Goal: Task Accomplishment & Management: Complete application form

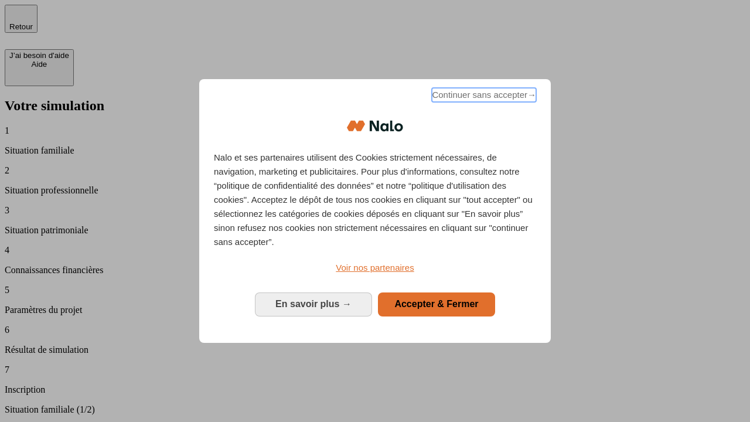
click at [483, 97] on span "Continuer sans accepter →" at bounding box center [484, 95] width 104 height 14
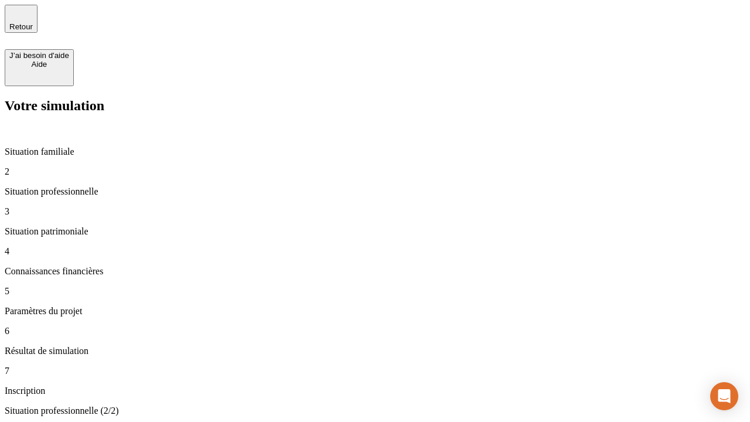
type input "70 000"
type input "1 000"
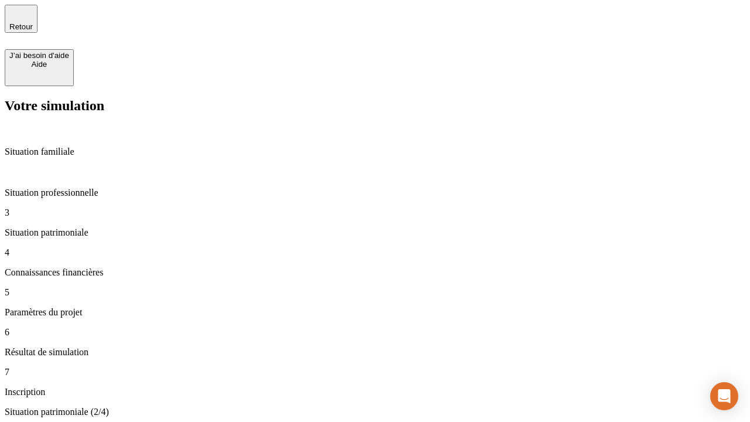
type input "800"
type input "6"
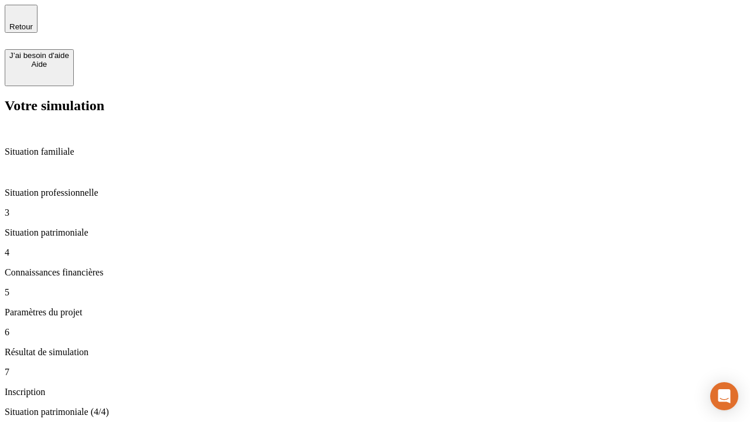
type input "400"
type input "3"
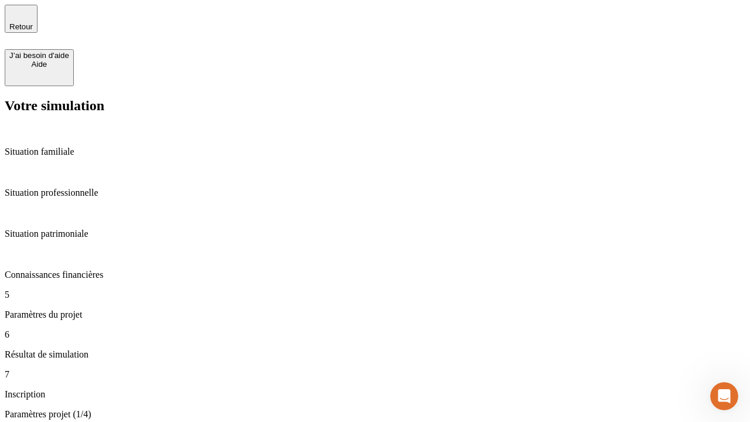
type input "35"
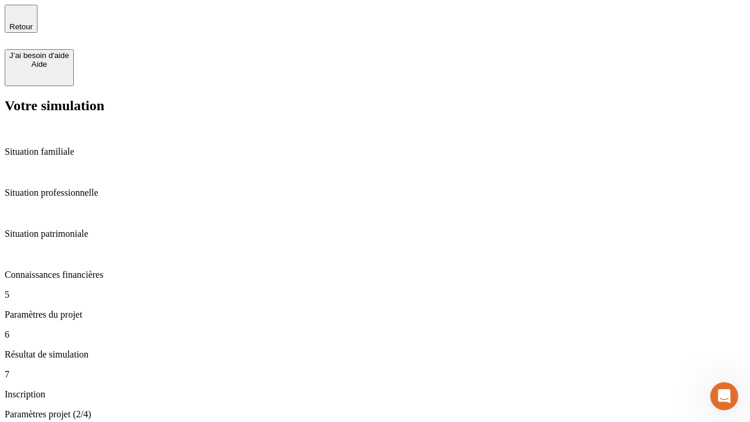
type input "500"
type input "640"
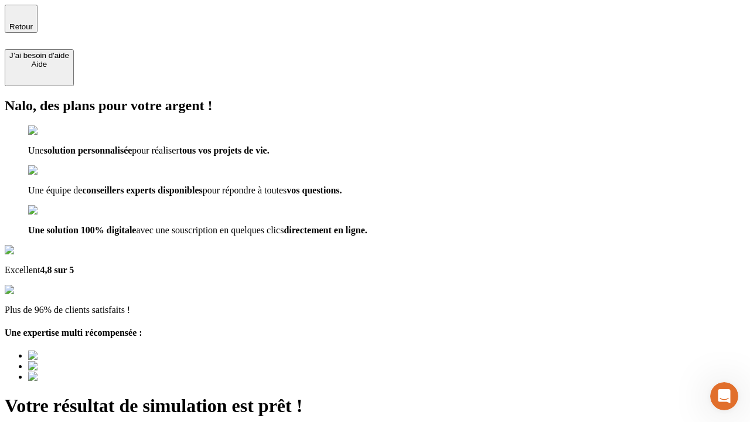
scroll to position [4, 0]
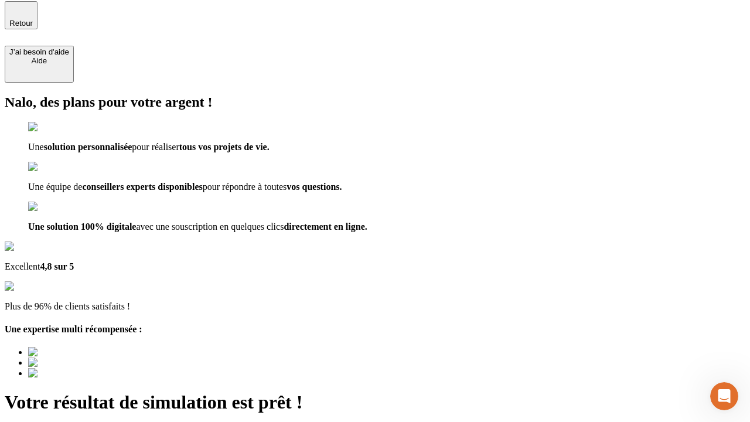
type input "[EMAIL_ADDRESS][DOMAIN_NAME]"
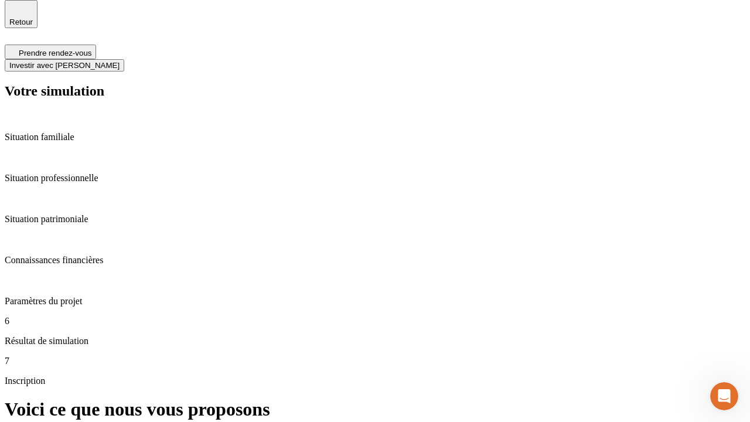
click at [120, 61] on span "Investir avec [PERSON_NAME]" at bounding box center [64, 65] width 110 height 9
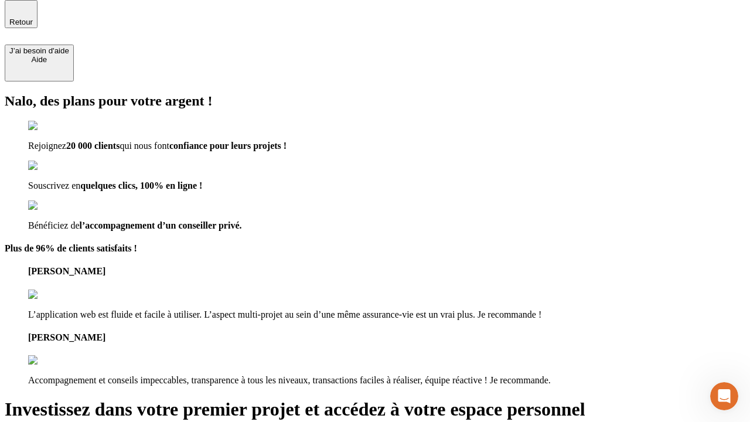
scroll to position [4, 0]
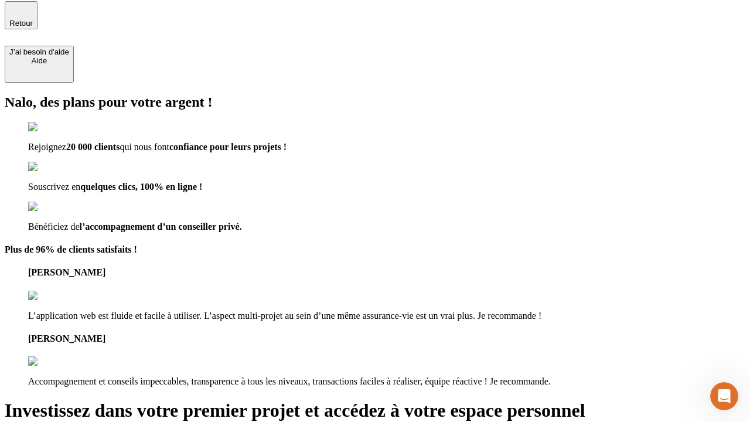
type input "abc"
